Goal: Information Seeking & Learning: Check status

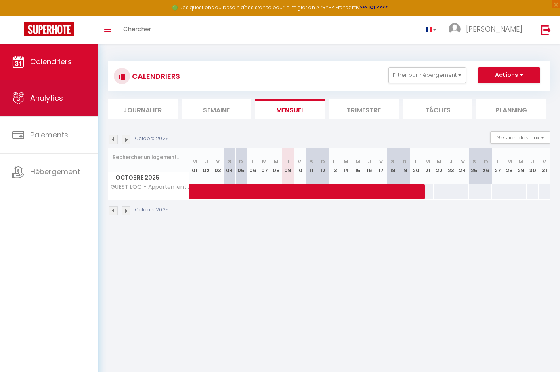
click at [69, 103] on link "Analytics" at bounding box center [49, 98] width 98 height 36
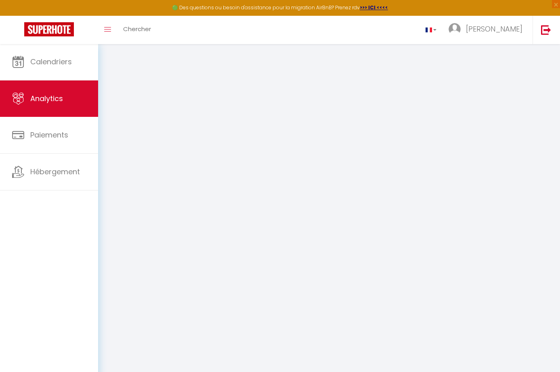
select select "2025"
select select "10"
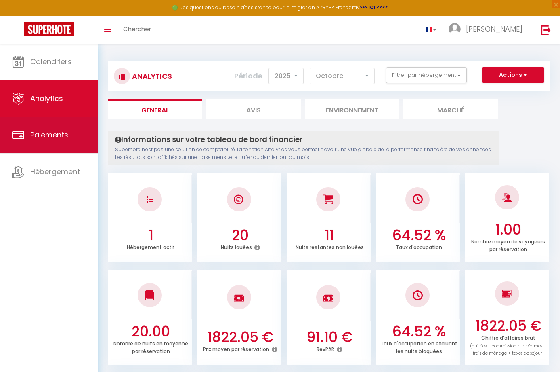
click at [74, 139] on link "Paiements" at bounding box center [49, 135] width 98 height 36
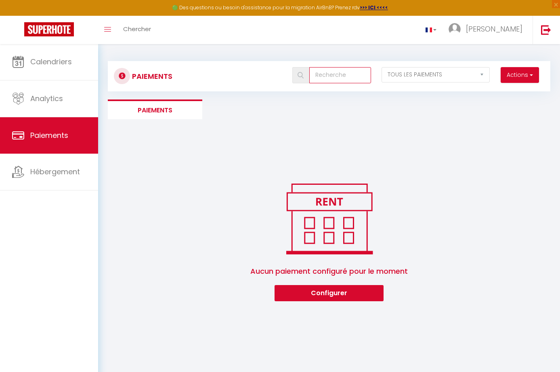
click at [343, 78] on input "text" at bounding box center [340, 75] width 62 height 16
select select "0"
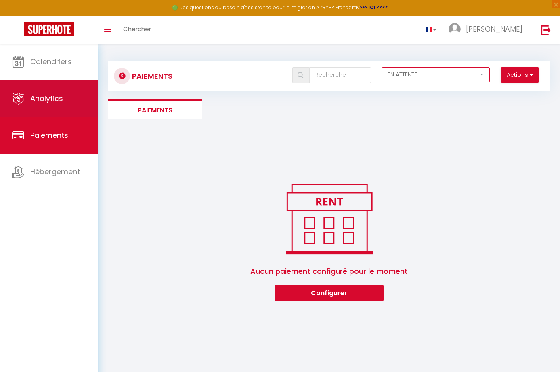
click at [73, 102] on link "Analytics" at bounding box center [49, 98] width 98 height 36
select select "2025"
select select "10"
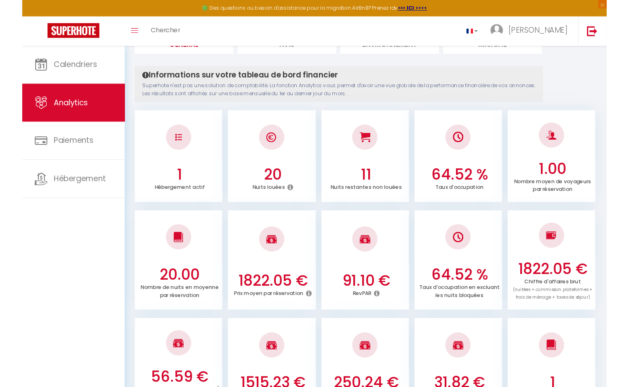
scroll to position [80, 0]
